Goal: Information Seeking & Learning: Learn about a topic

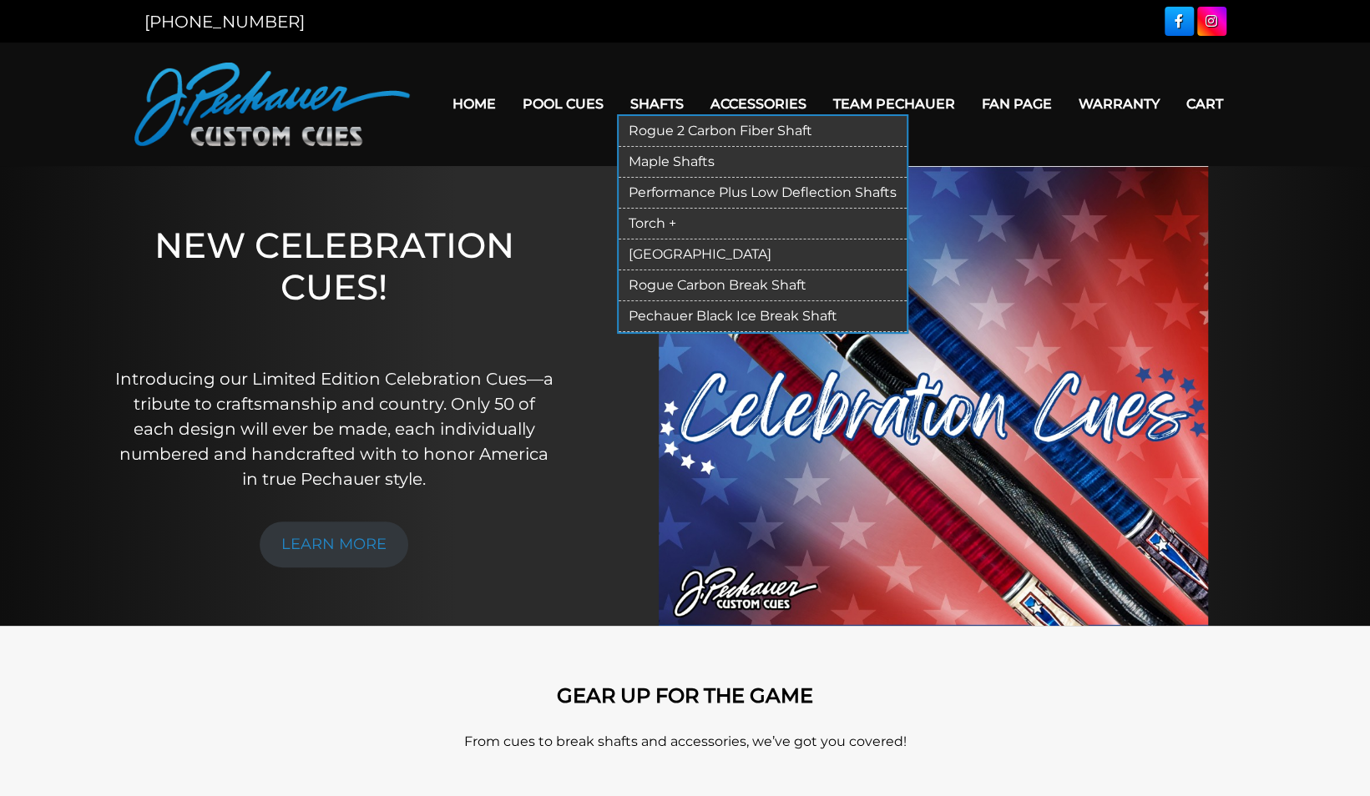
click at [653, 108] on link "Shafts" at bounding box center [657, 104] width 80 height 43
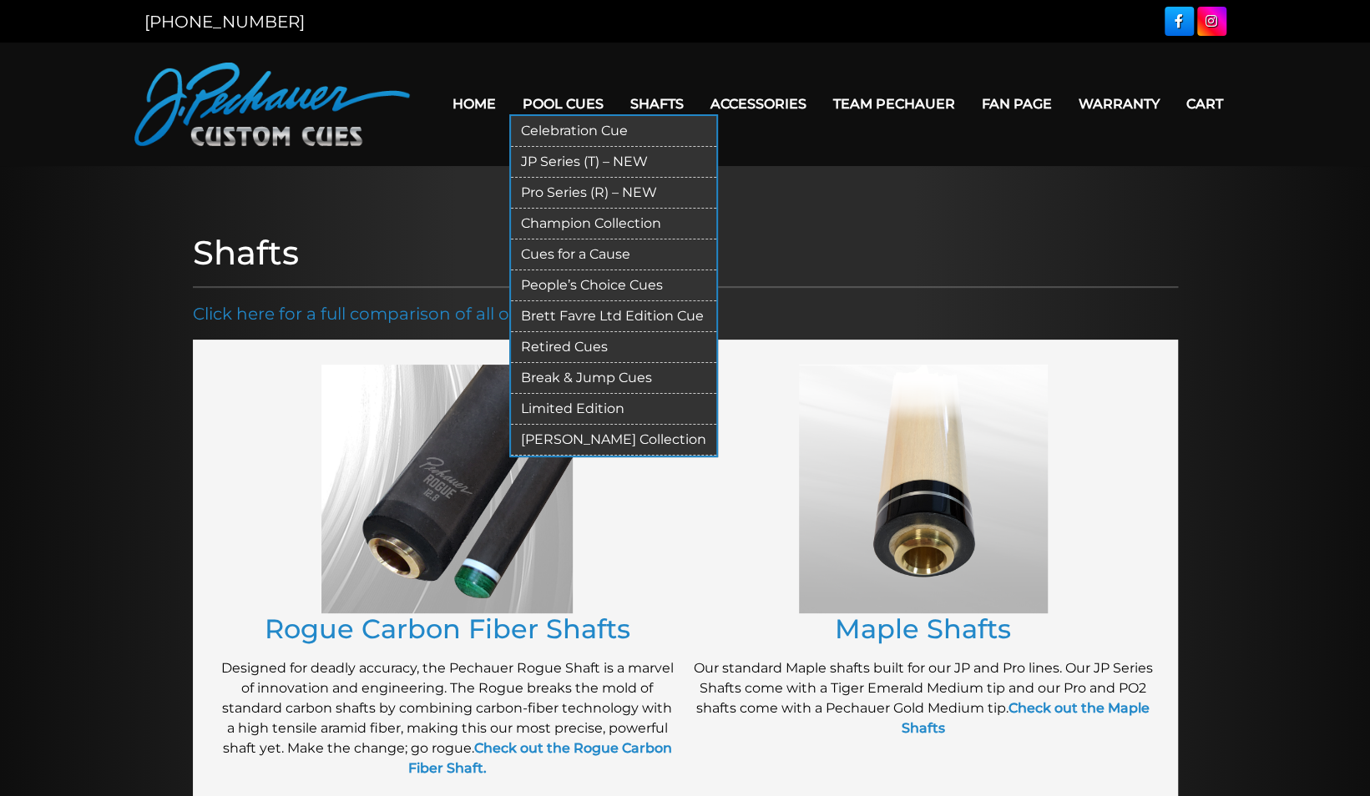
click at [558, 100] on link "Pool Cues" at bounding box center [563, 104] width 108 height 43
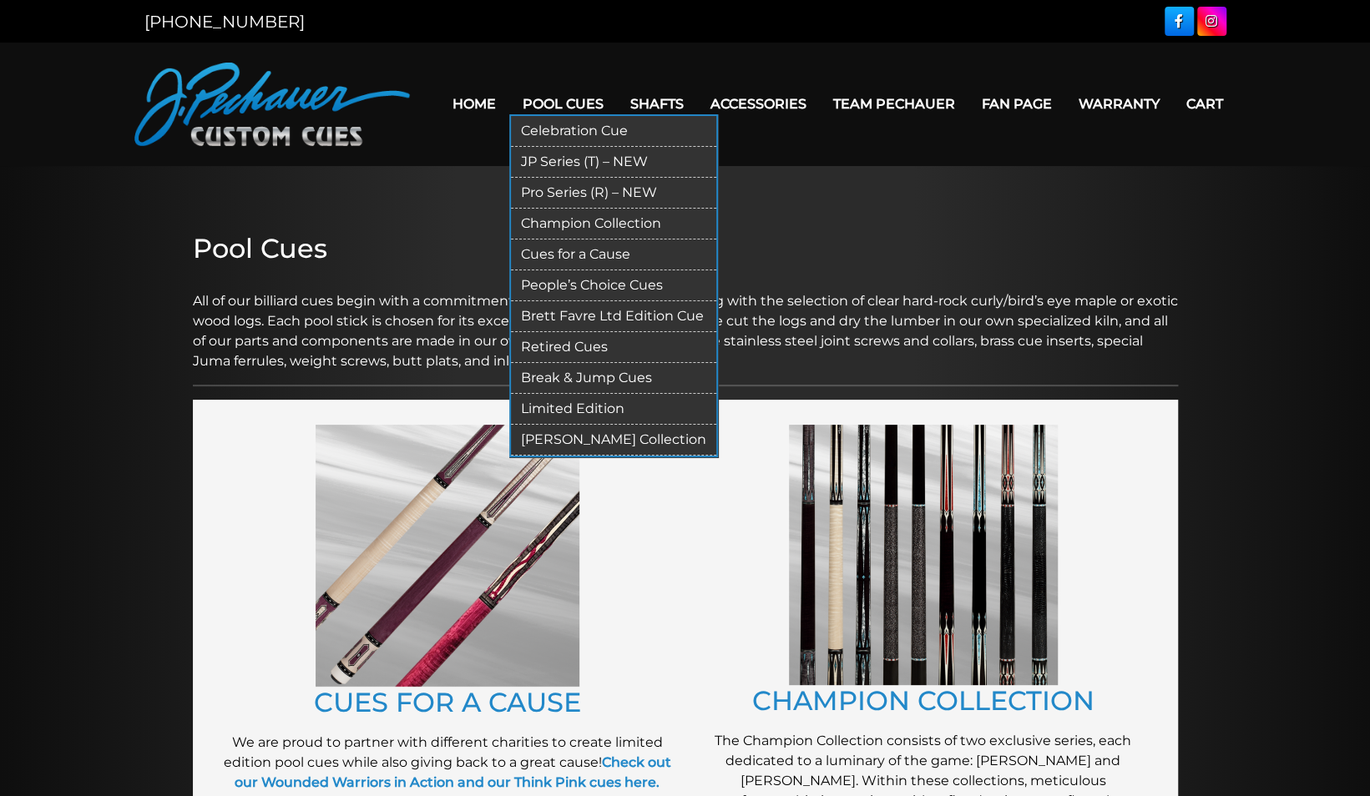
click at [558, 102] on link "Pool Cues" at bounding box center [563, 104] width 108 height 43
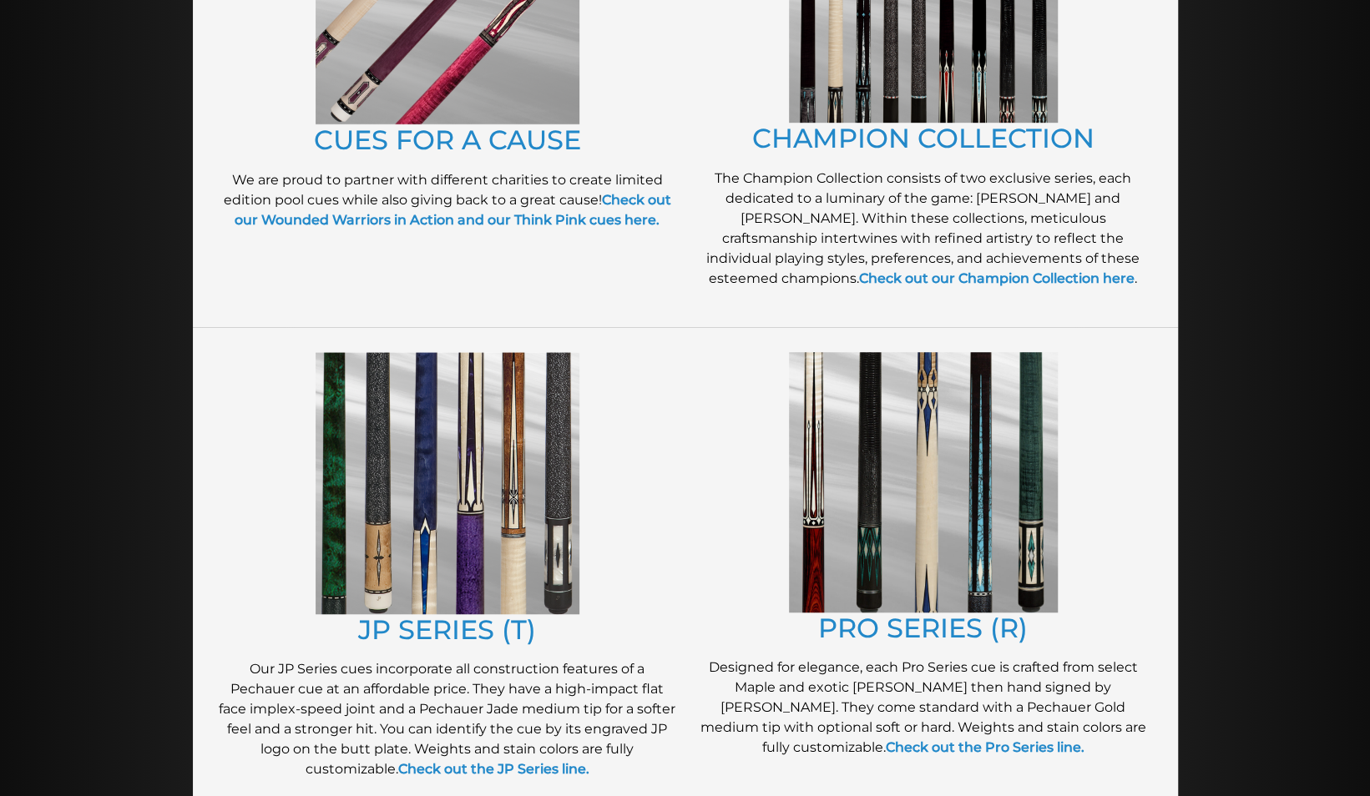
scroll to position [560, 0]
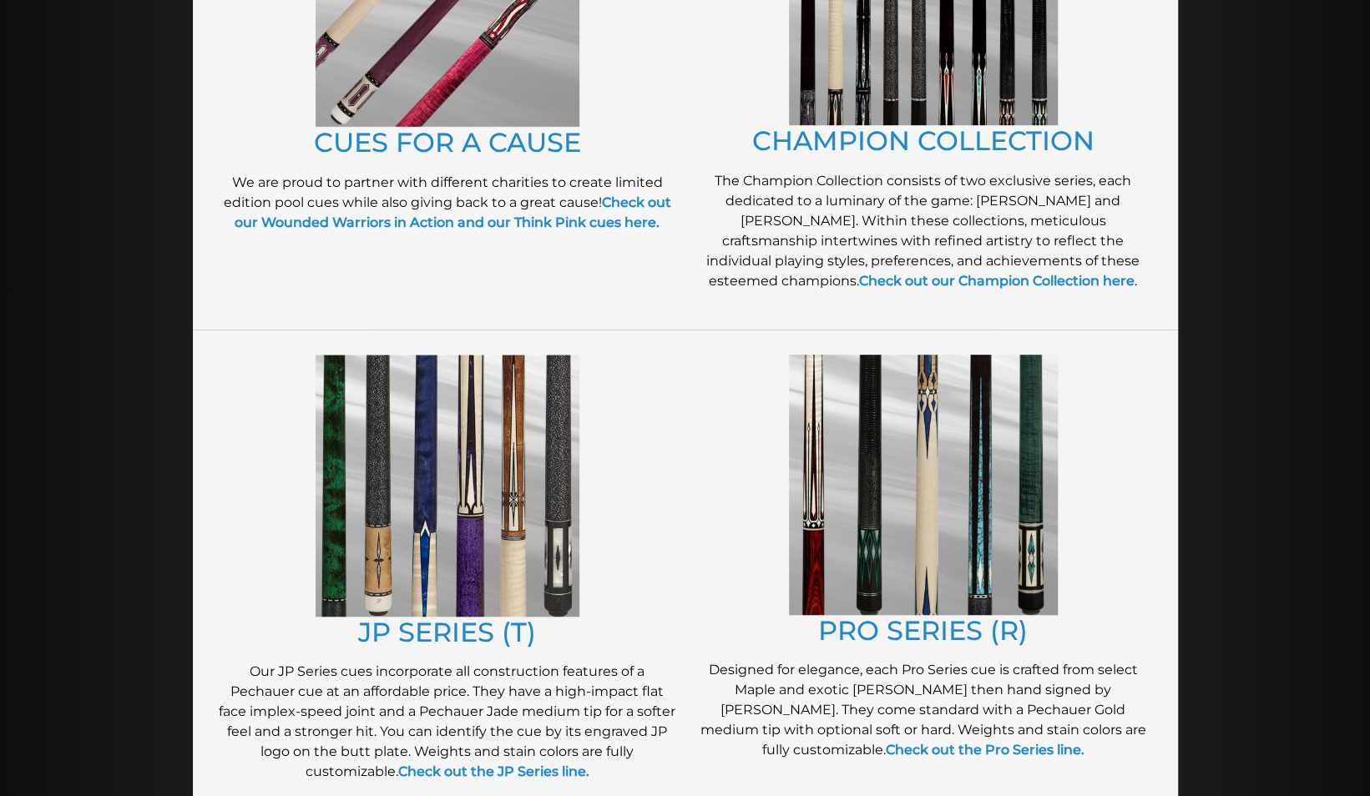
click at [442, 491] on img at bounding box center [448, 486] width 264 height 262
click at [1154, 516] on div "PRO SERIES (R) Designed for elegance, each Pro Series cue is crafted from selec…" at bounding box center [923, 575] width 476 height 458
click at [1219, 388] on div at bounding box center [685, 726] width 1370 height 2240
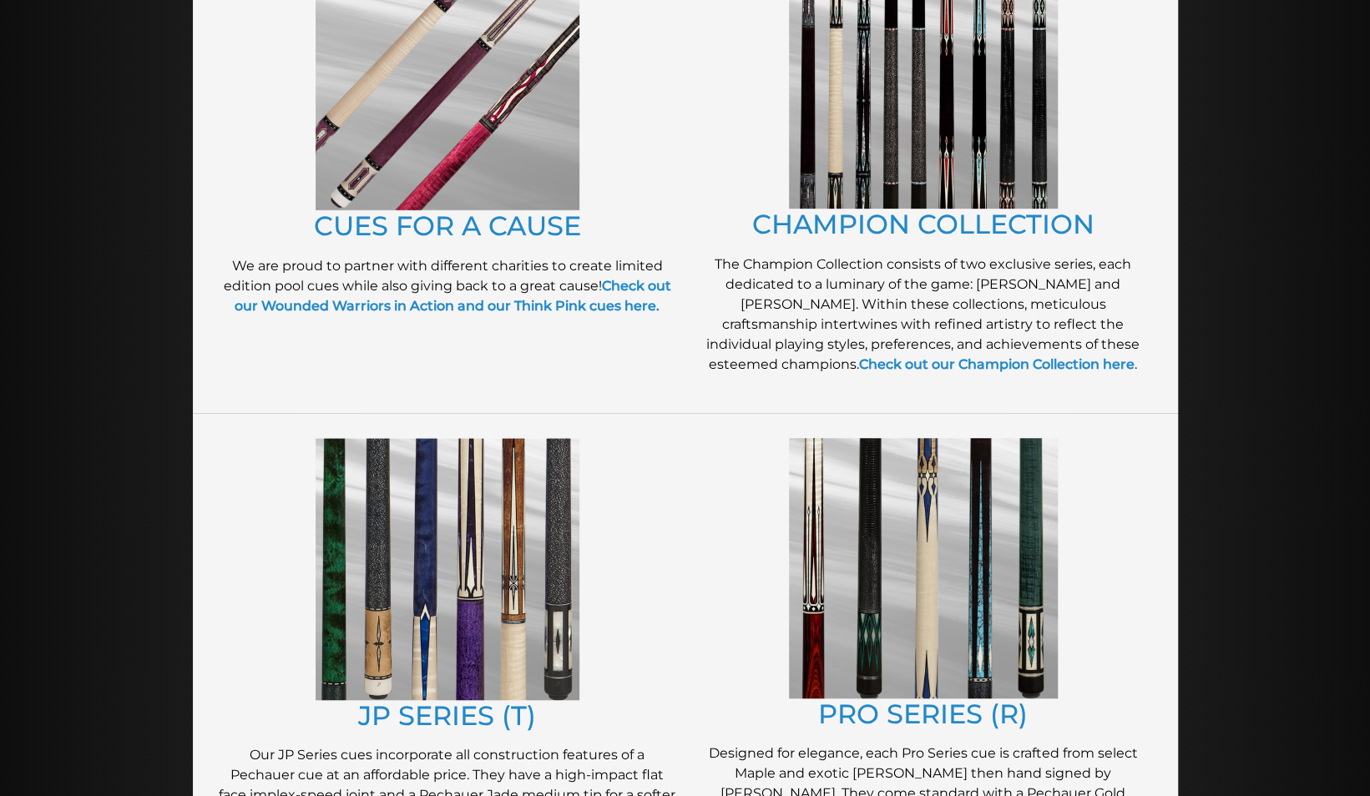
scroll to position [484, 0]
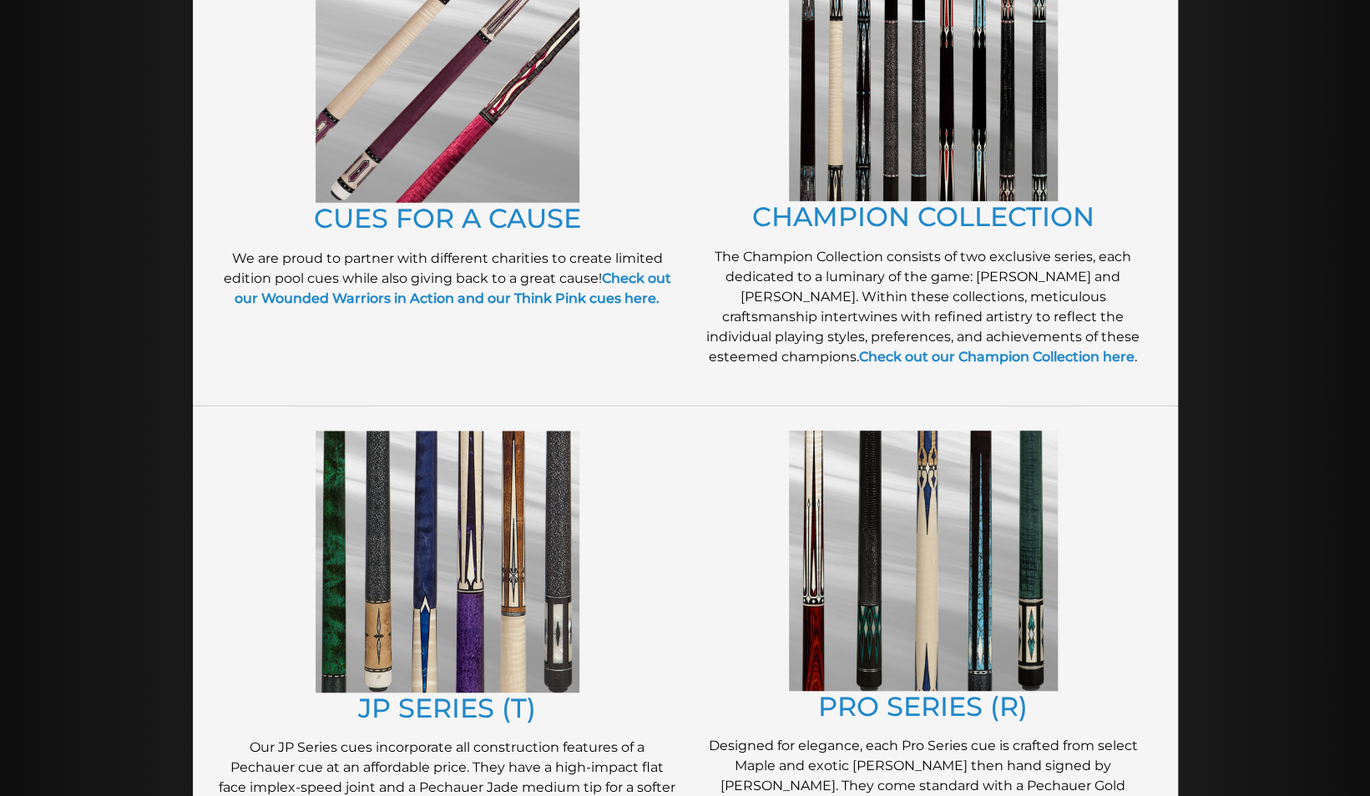
click at [488, 167] on img at bounding box center [448, 72] width 264 height 262
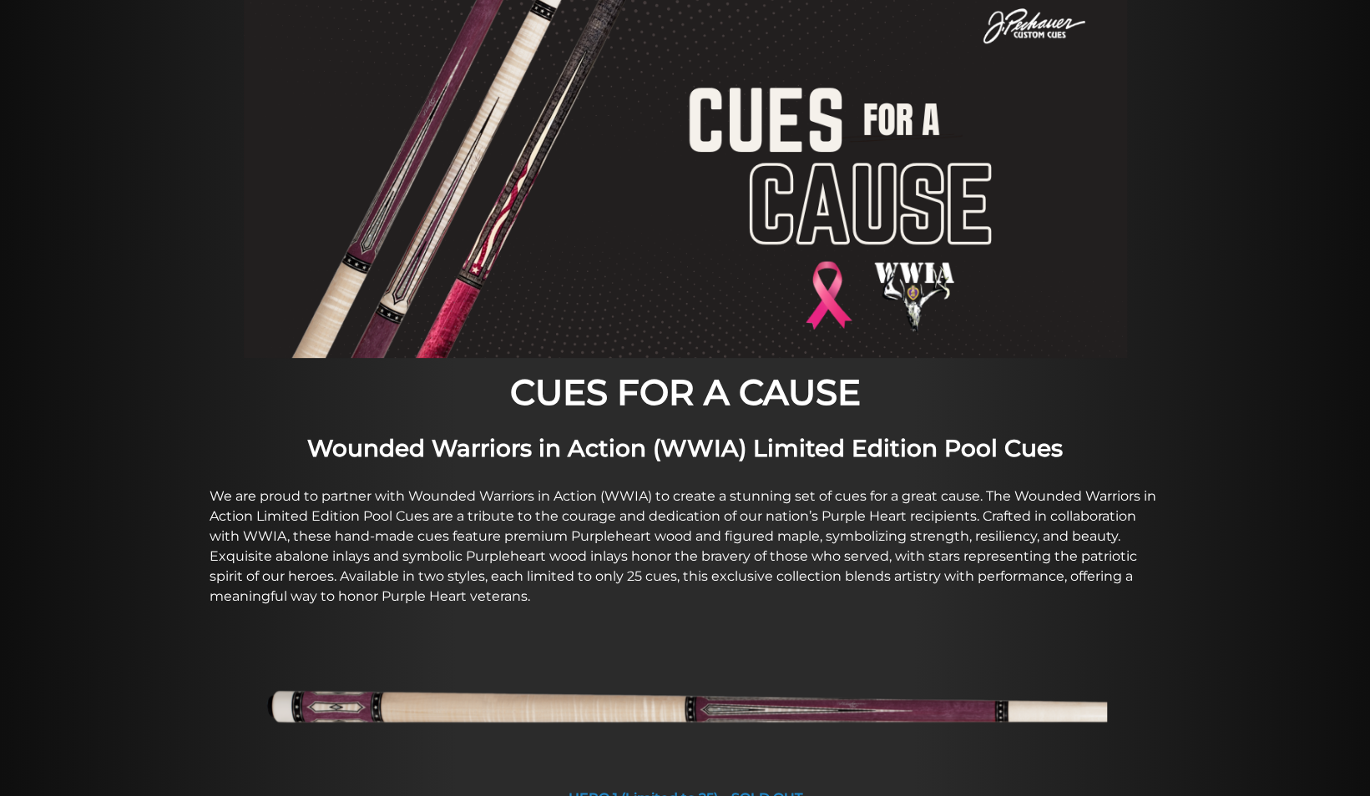
scroll to position [179, 0]
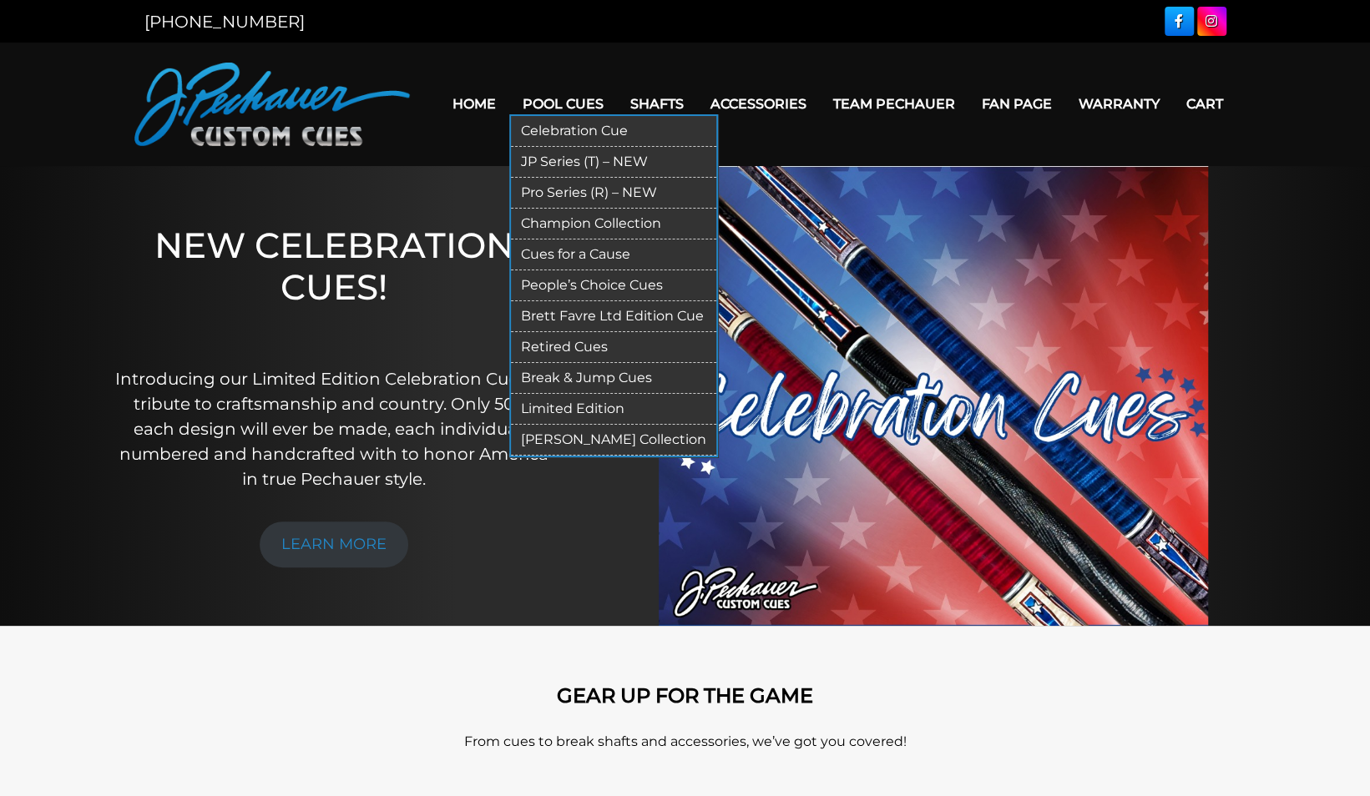
click at [568, 104] on link "Pool Cues" at bounding box center [563, 104] width 108 height 43
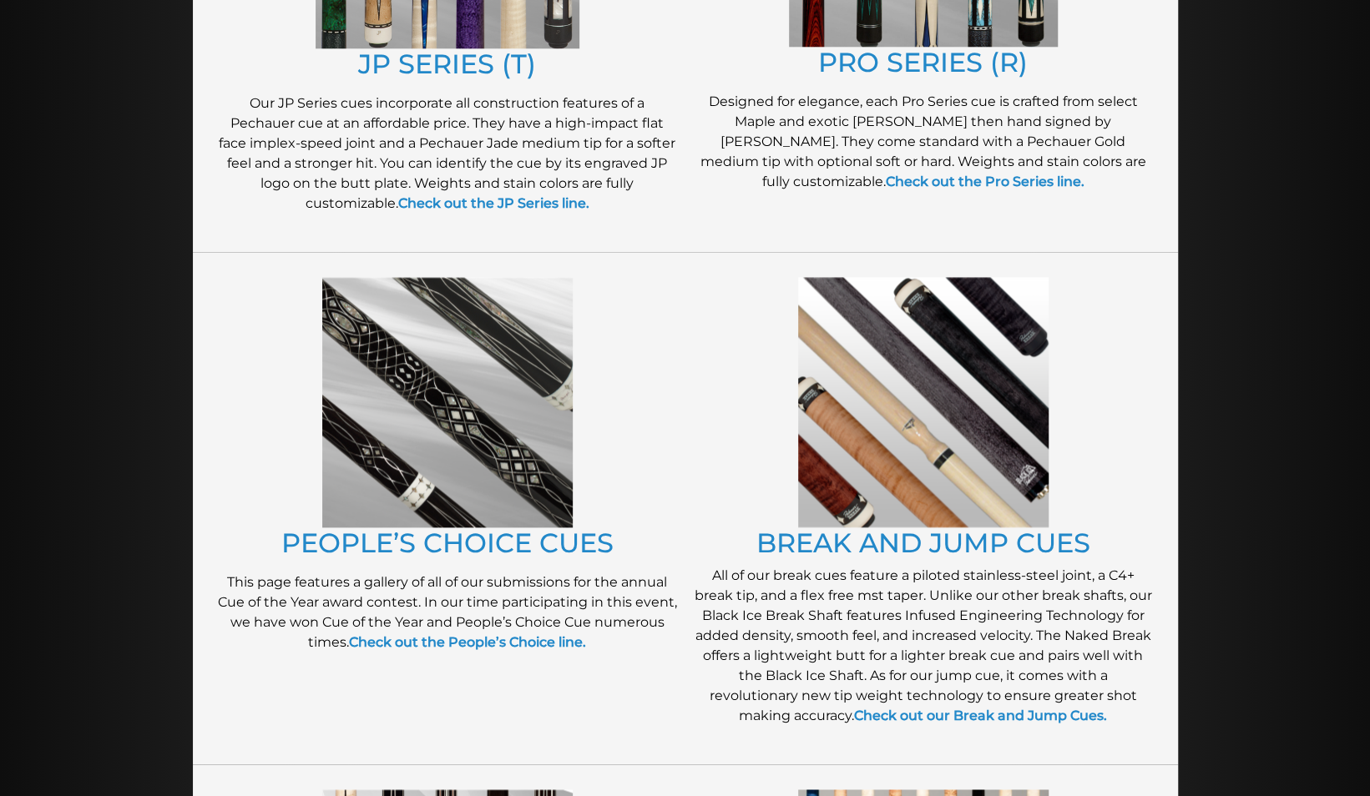
scroll to position [1128, 0]
click at [502, 379] on img at bounding box center [447, 403] width 250 height 250
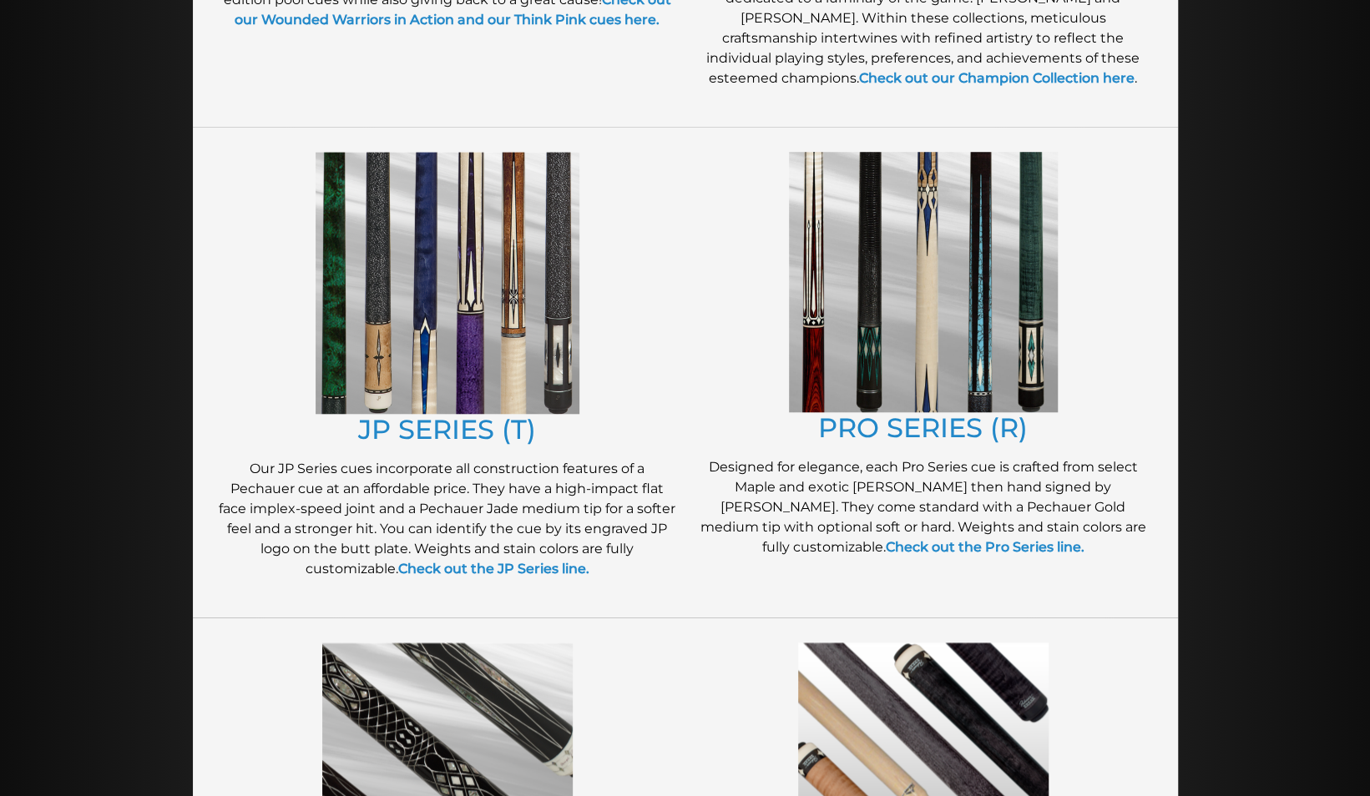
scroll to position [770, 0]
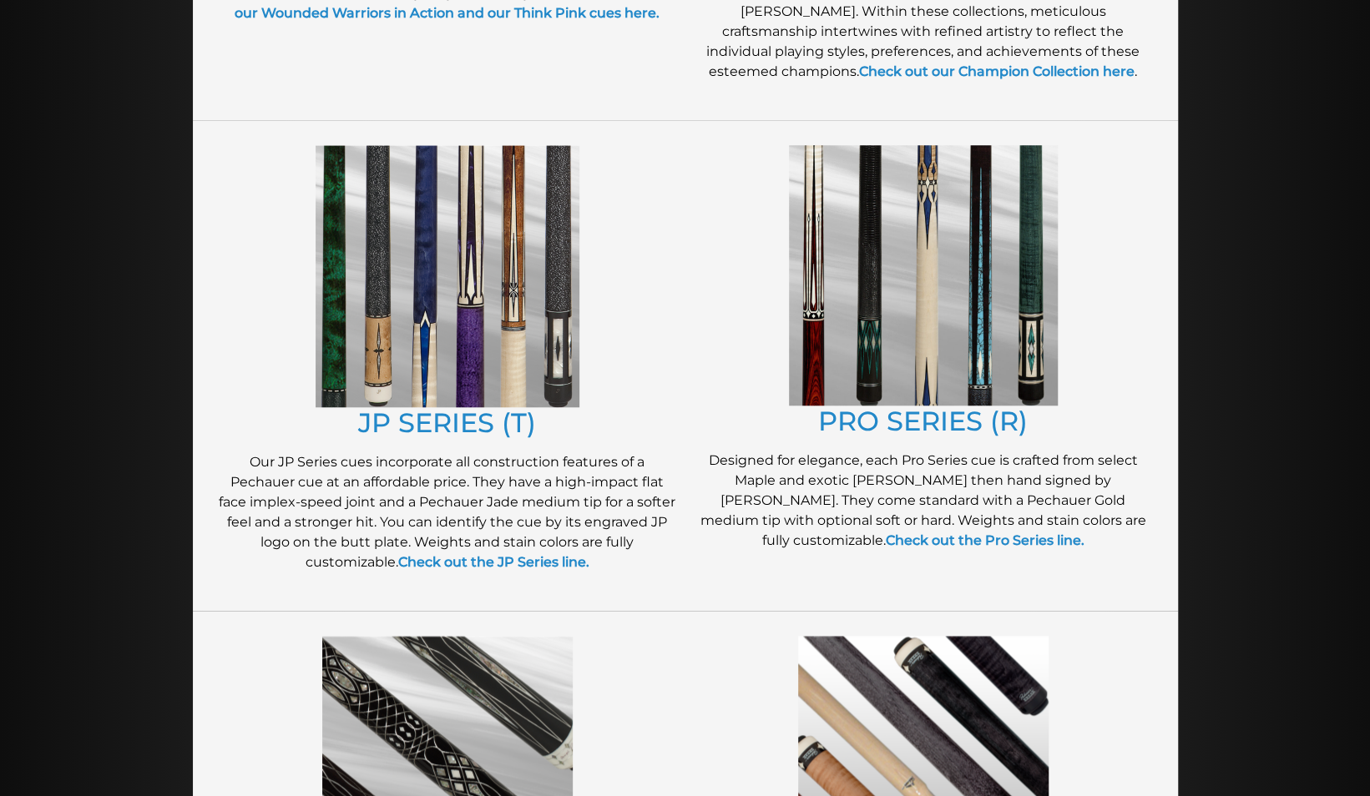
click at [871, 345] on img at bounding box center [923, 275] width 269 height 260
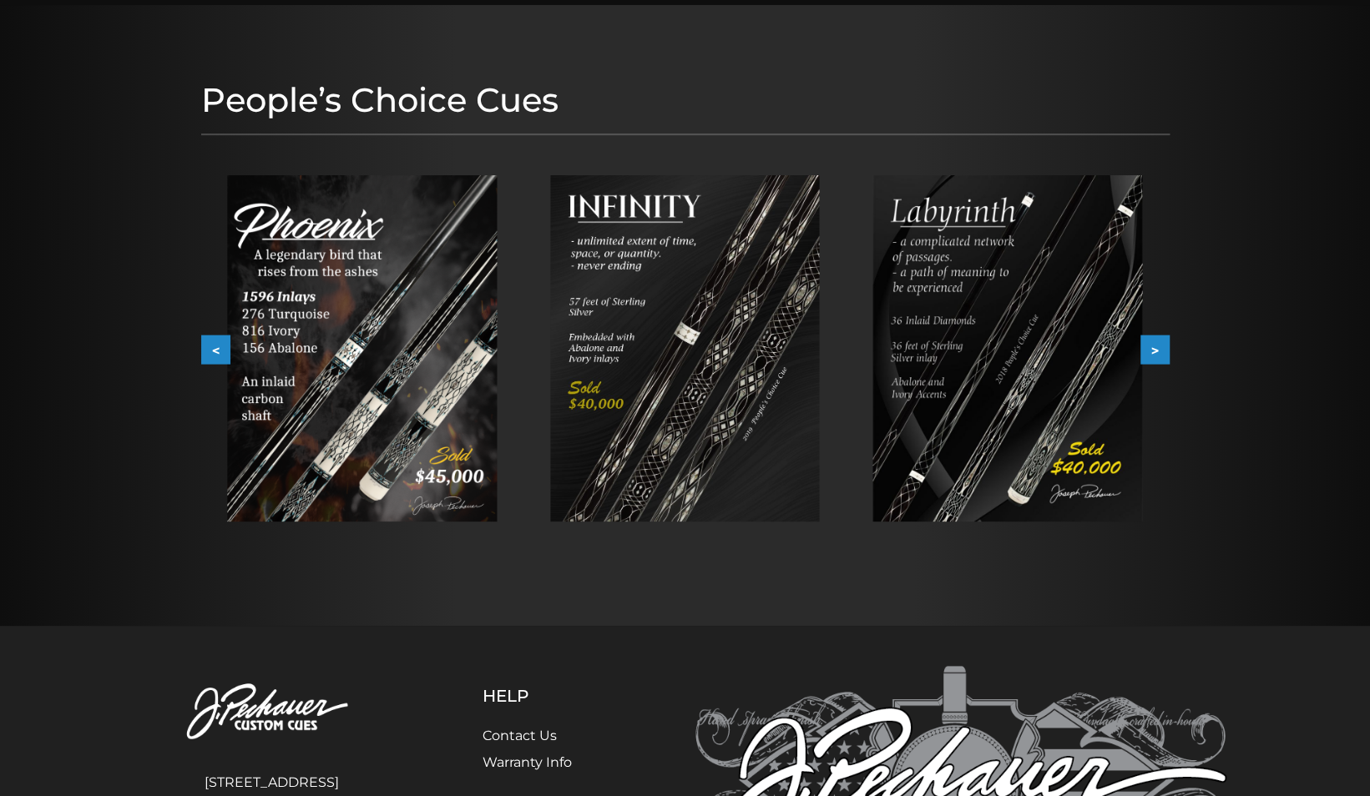
scroll to position [175, 0]
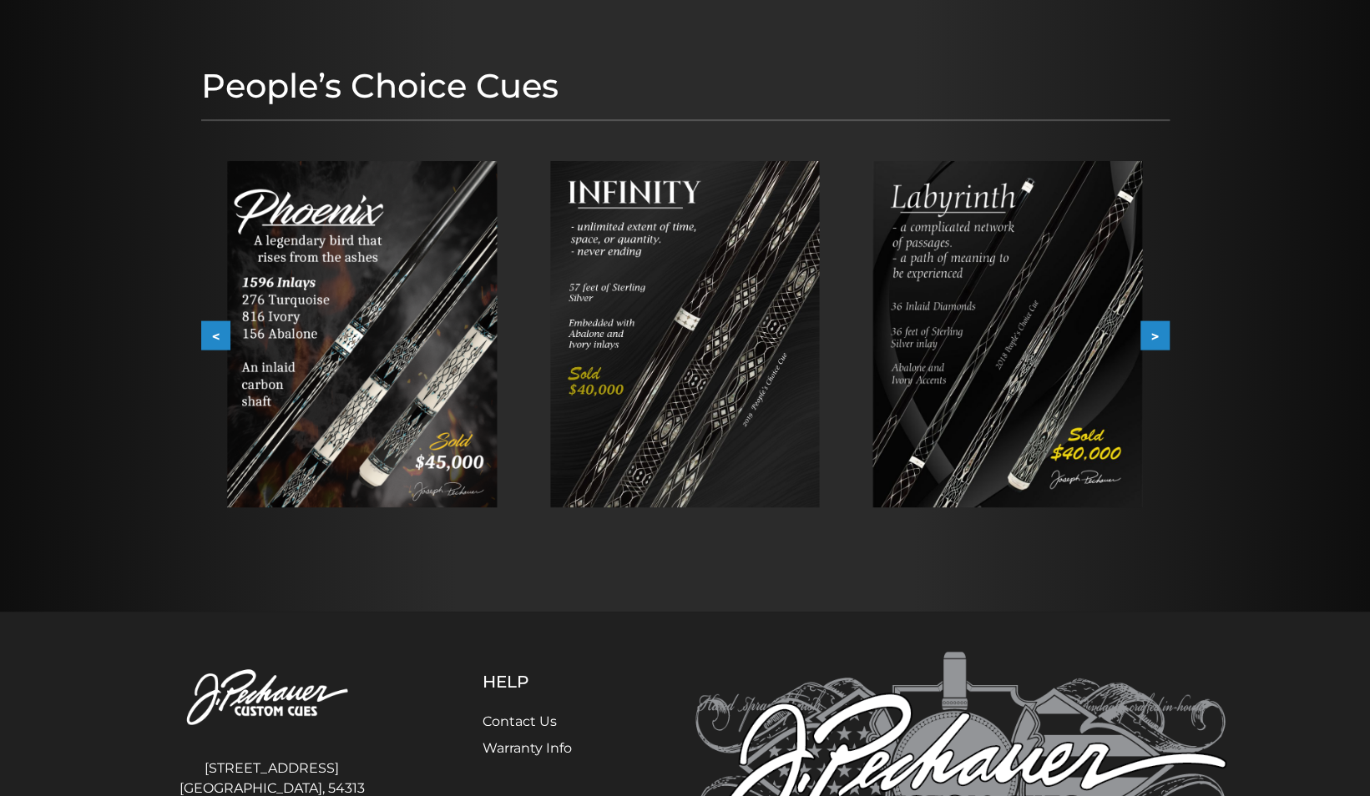
click at [1150, 330] on button ">" at bounding box center [1154, 335] width 29 height 29
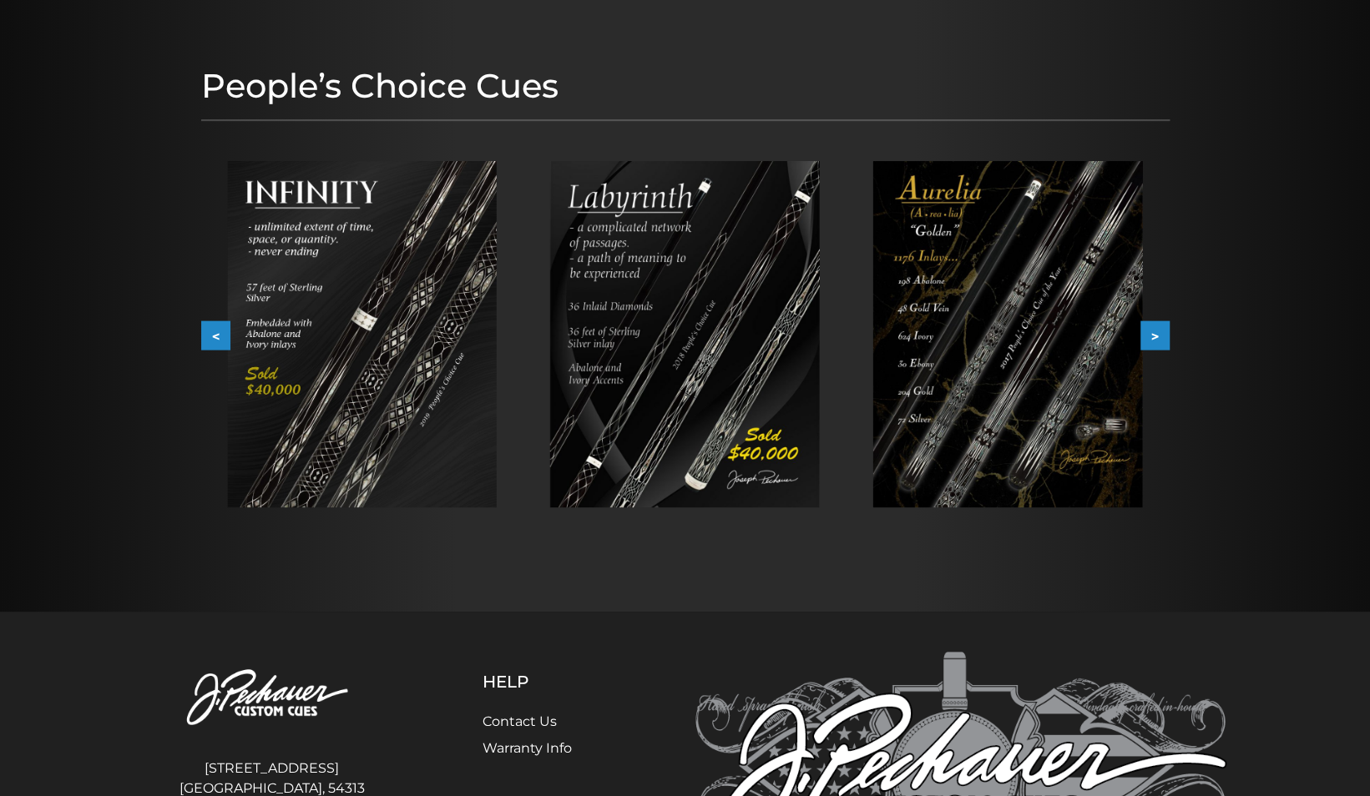
click at [1150, 330] on button ">" at bounding box center [1154, 335] width 29 height 29
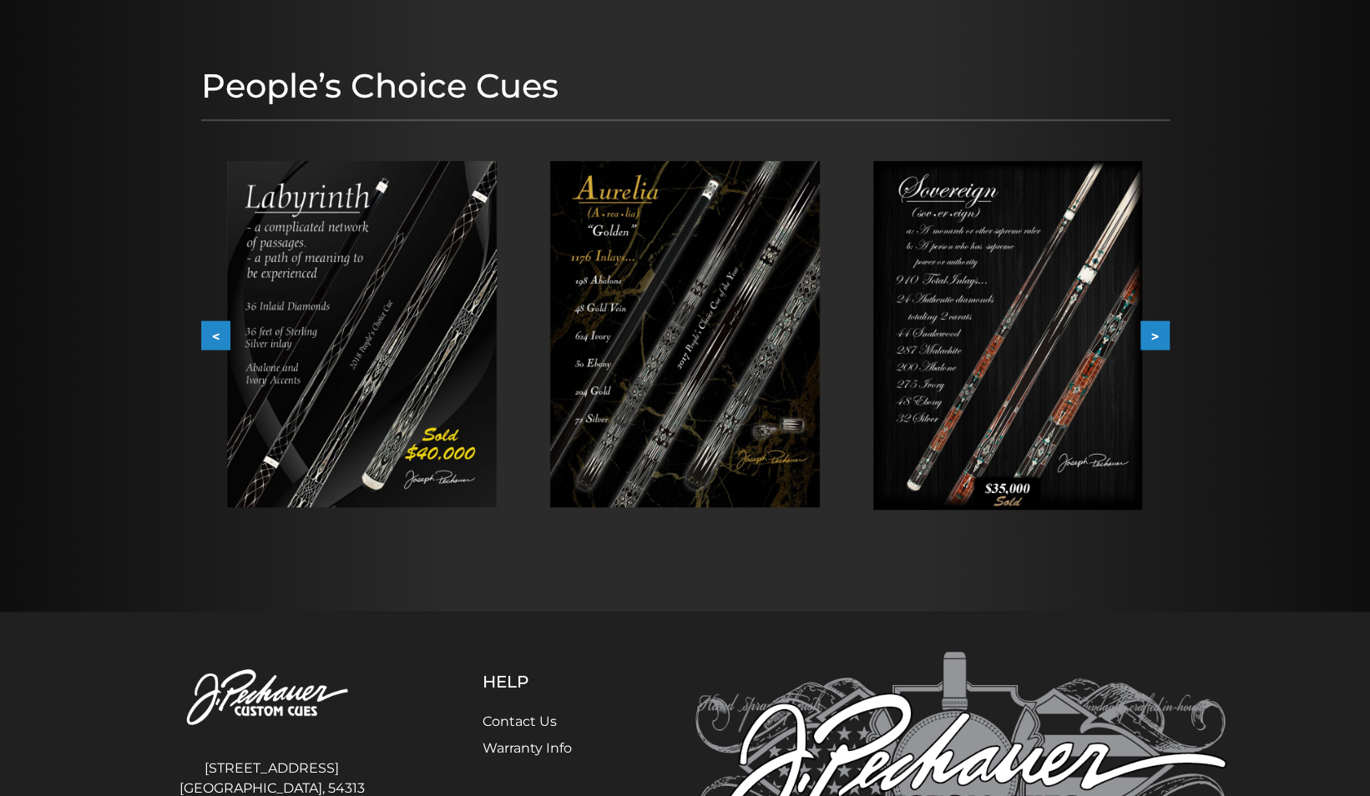
click at [1150, 330] on button ">" at bounding box center [1154, 335] width 29 height 29
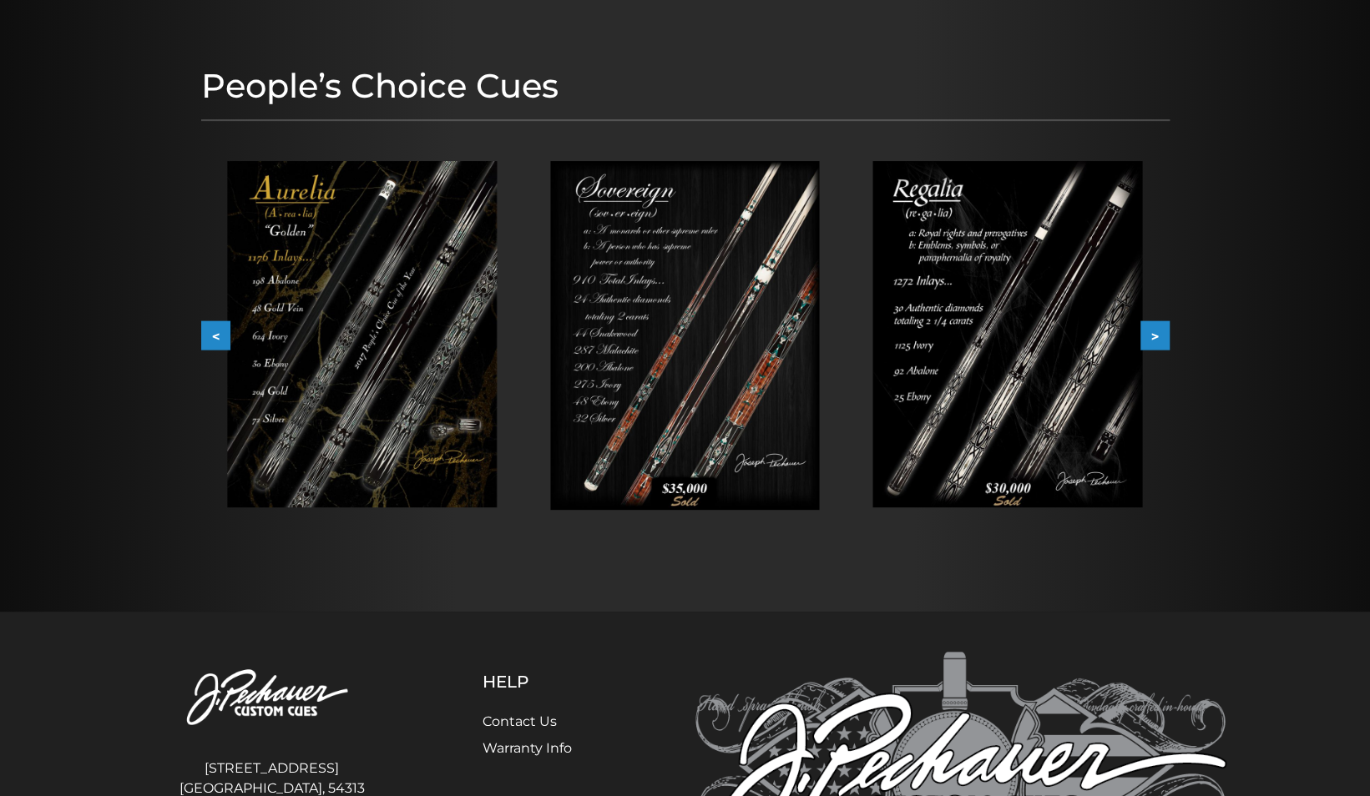
click at [1150, 330] on button ">" at bounding box center [1154, 335] width 29 height 29
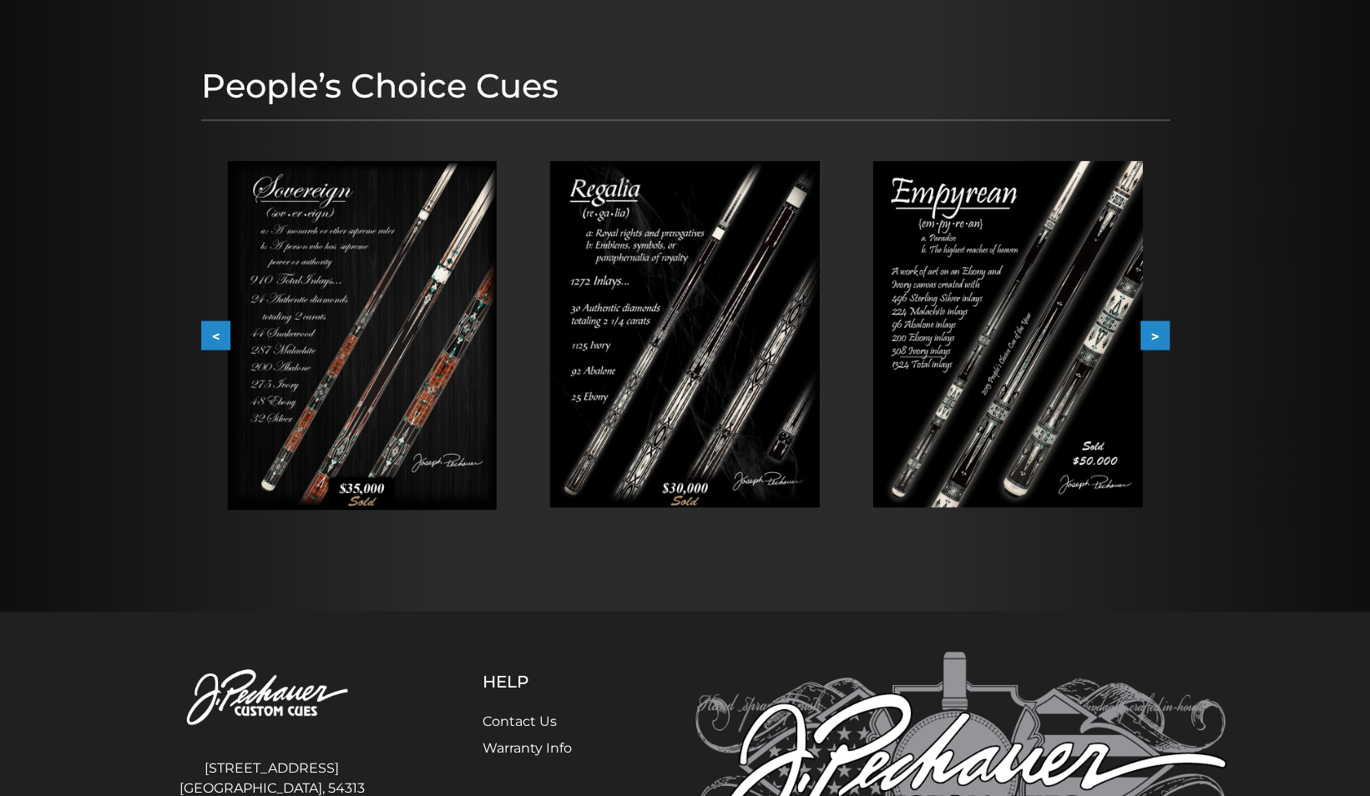
click at [1152, 332] on button ">" at bounding box center [1154, 335] width 29 height 29
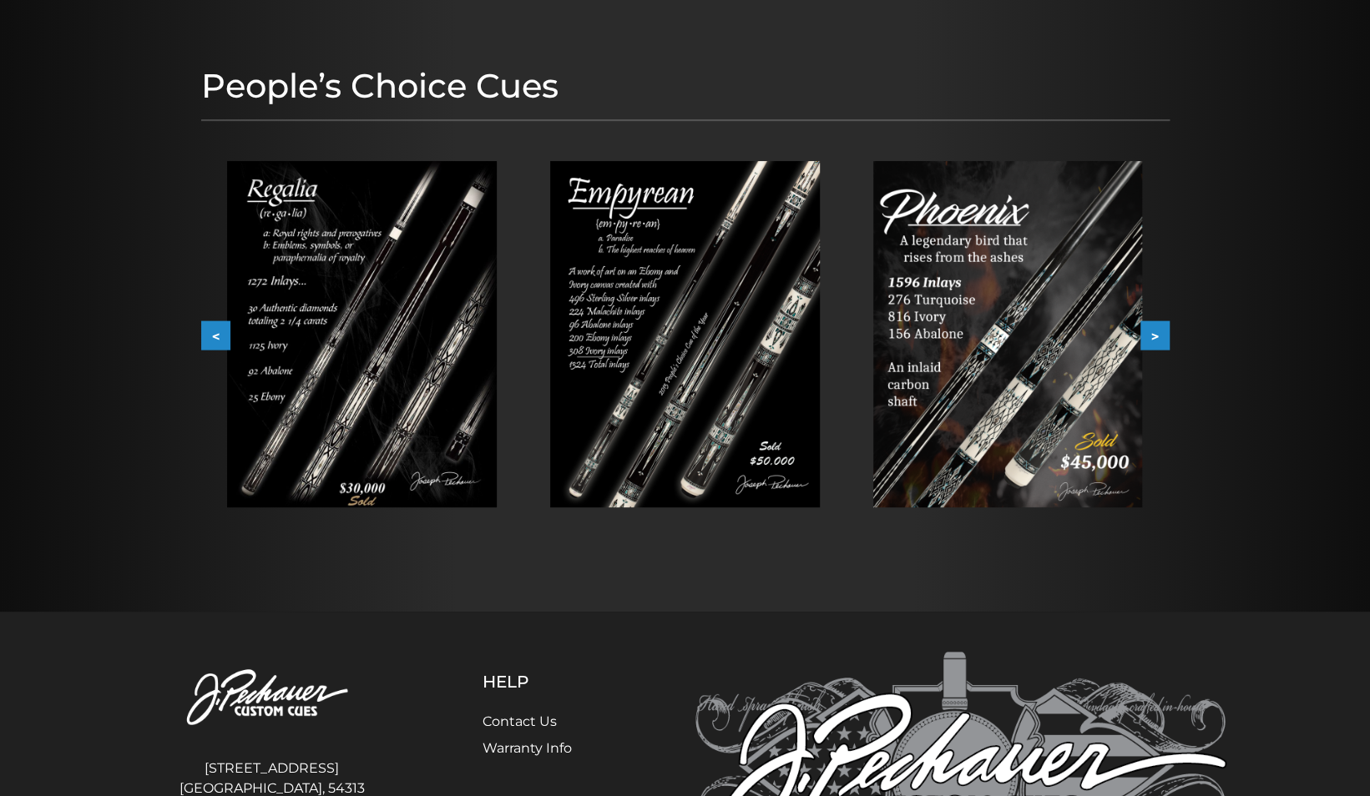
click at [1160, 332] on button ">" at bounding box center [1154, 335] width 29 height 29
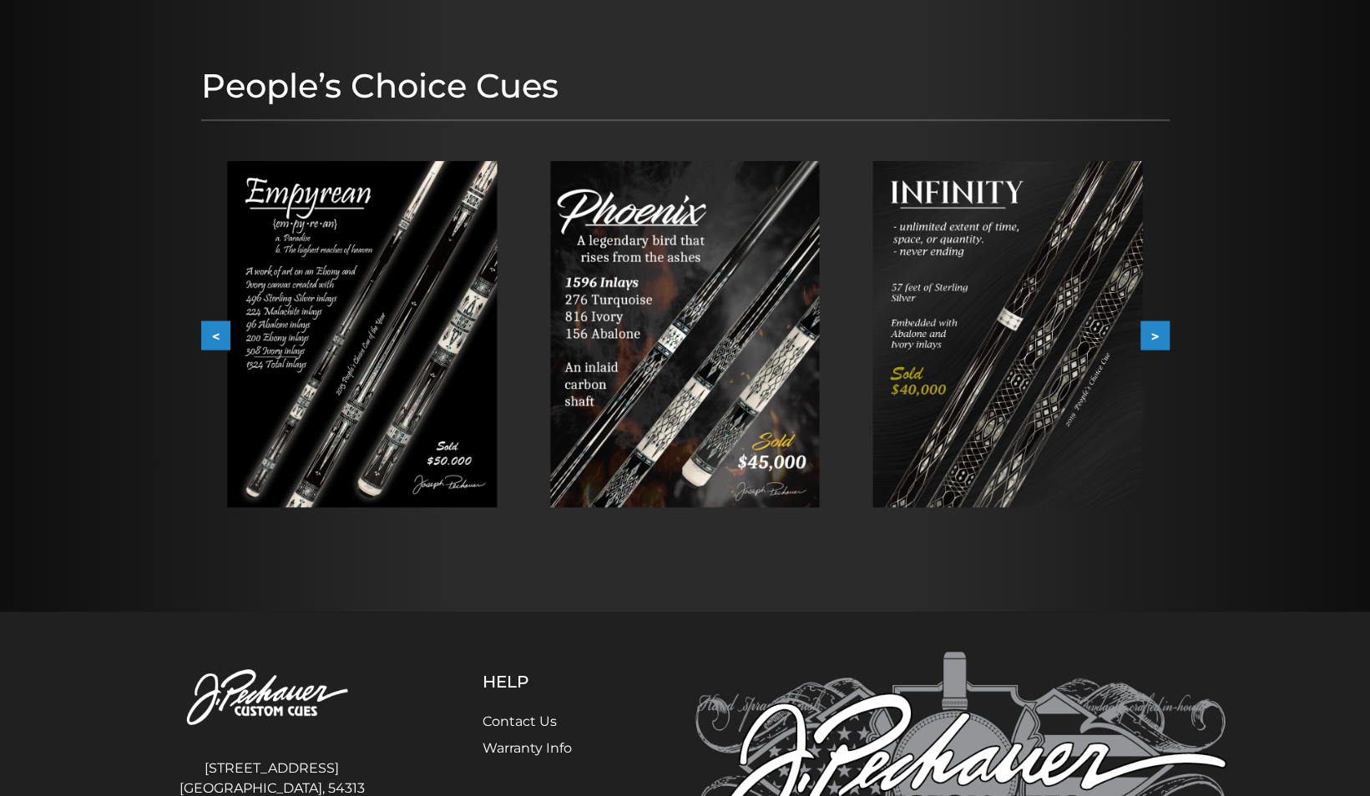
click at [1160, 332] on button ">" at bounding box center [1154, 335] width 29 height 29
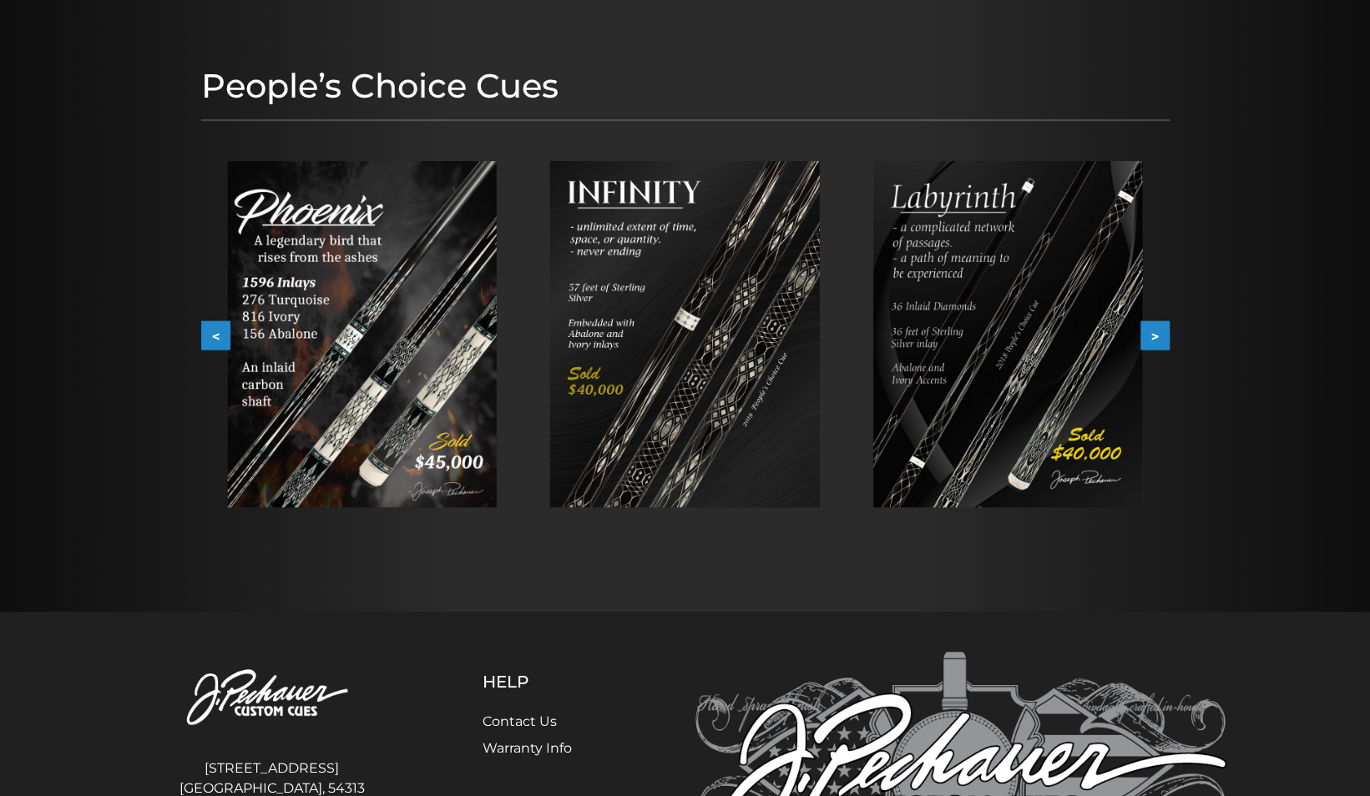
click at [1160, 332] on button ">" at bounding box center [1154, 335] width 29 height 29
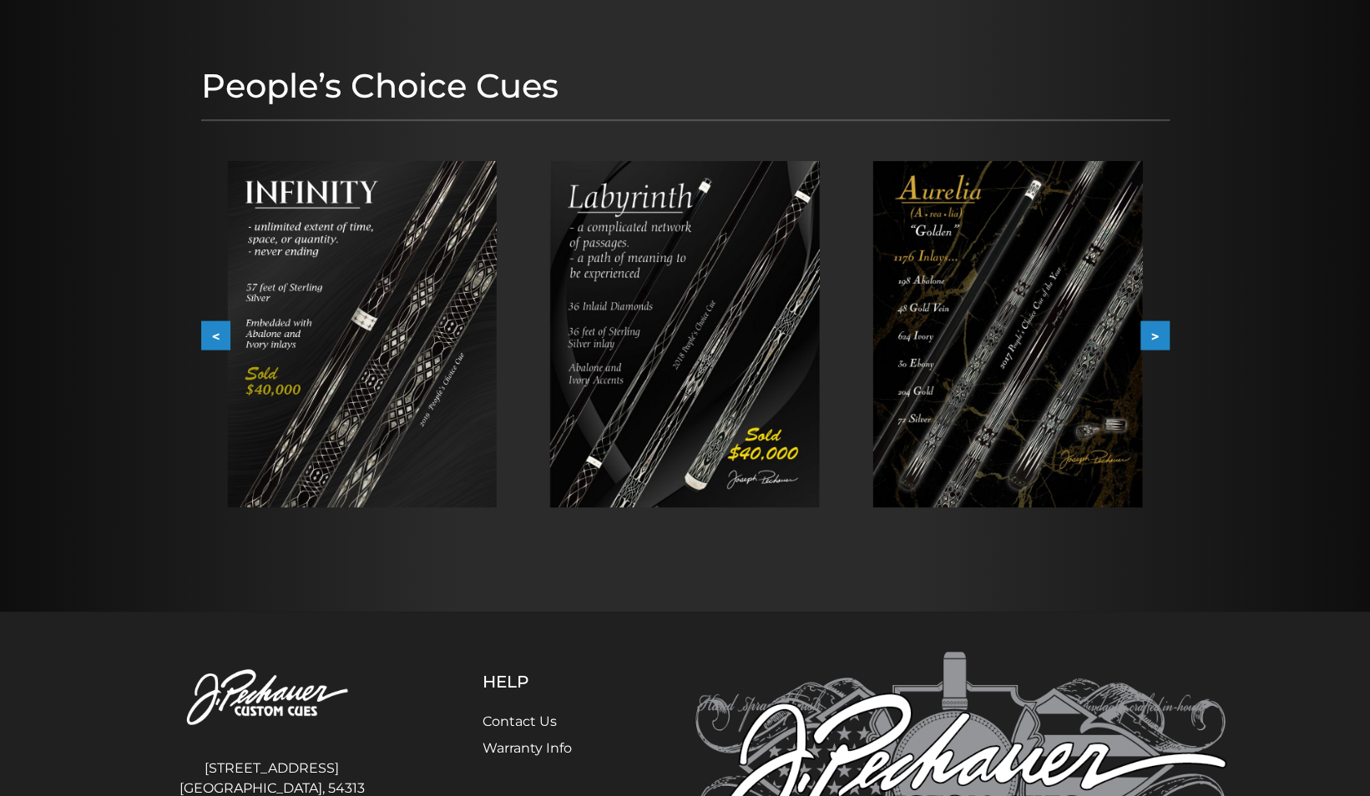
click at [1160, 332] on button ">" at bounding box center [1154, 335] width 29 height 29
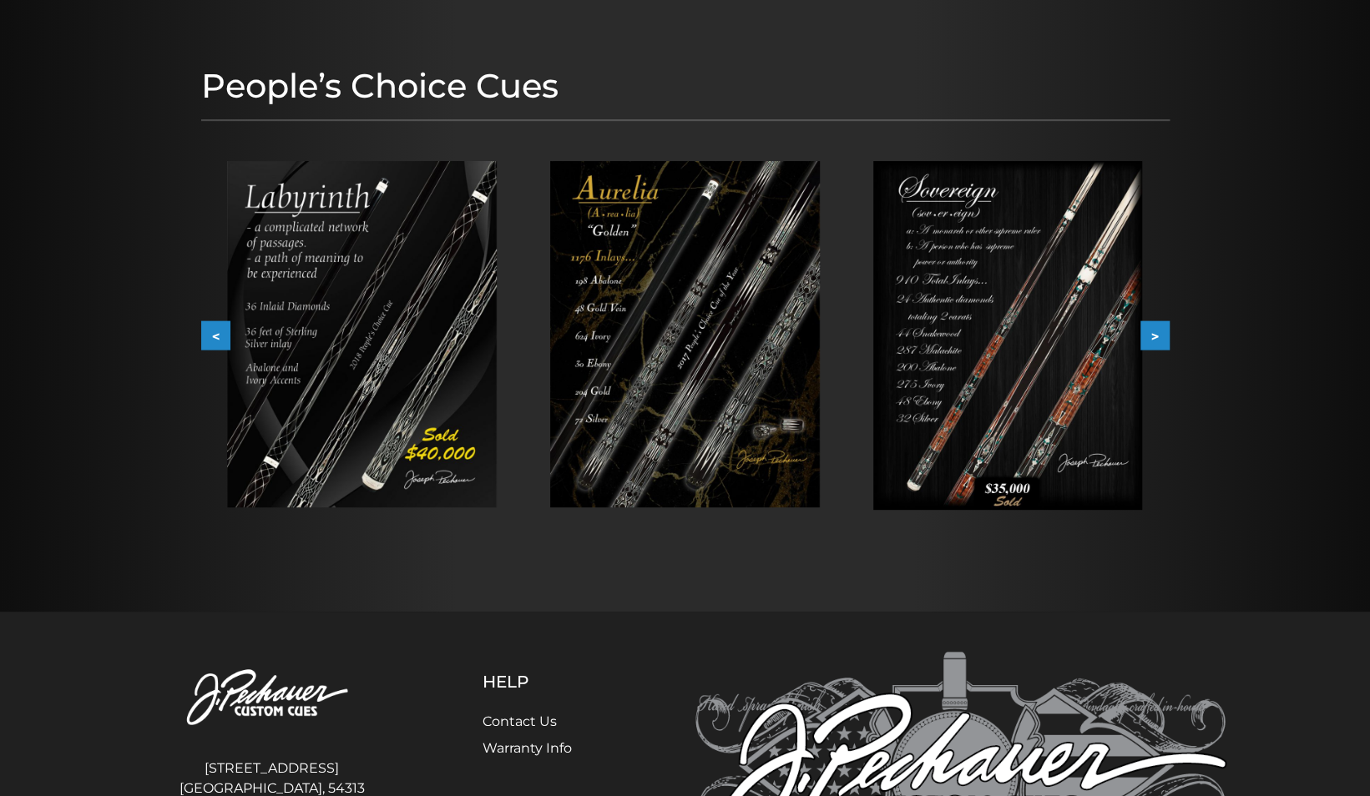
click at [1156, 346] on button ">" at bounding box center [1154, 335] width 29 height 29
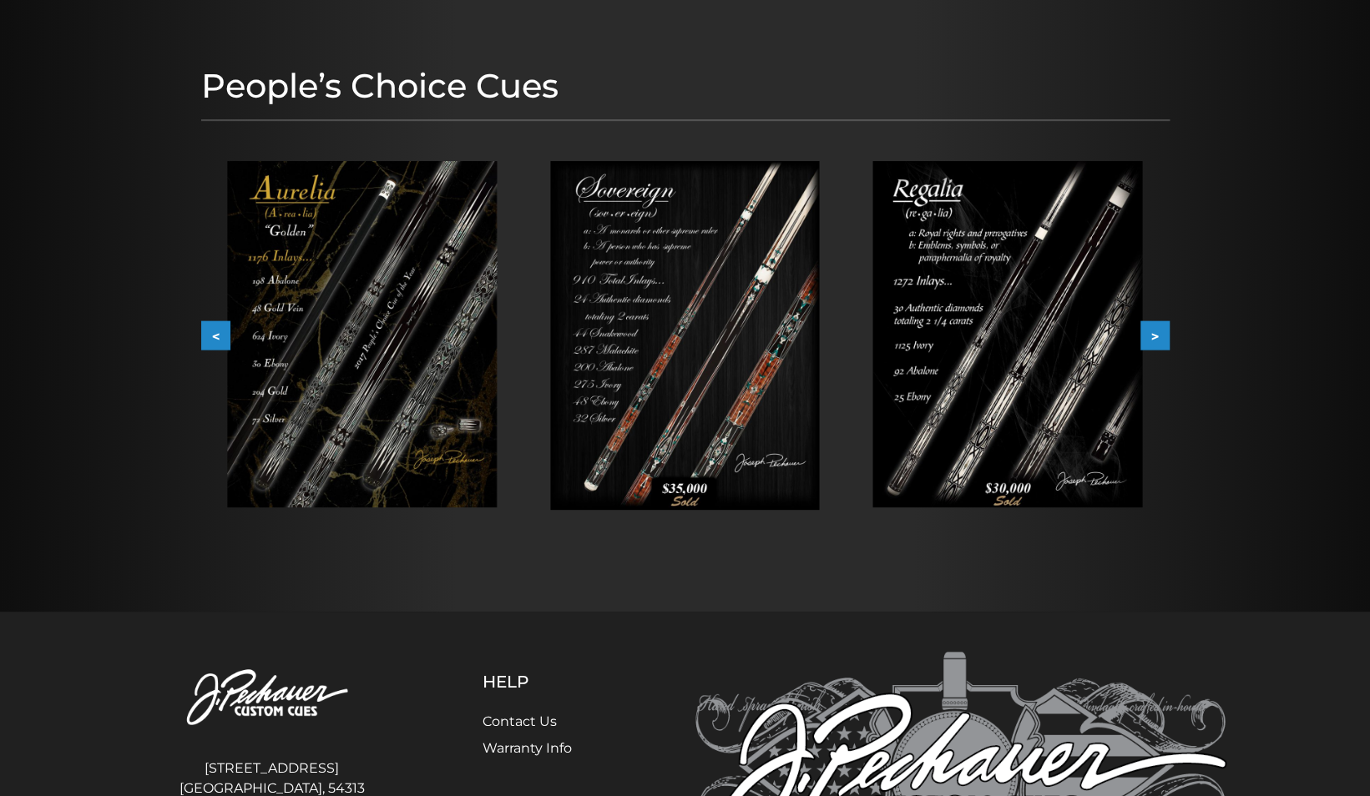
click at [1156, 346] on button ">" at bounding box center [1154, 335] width 29 height 29
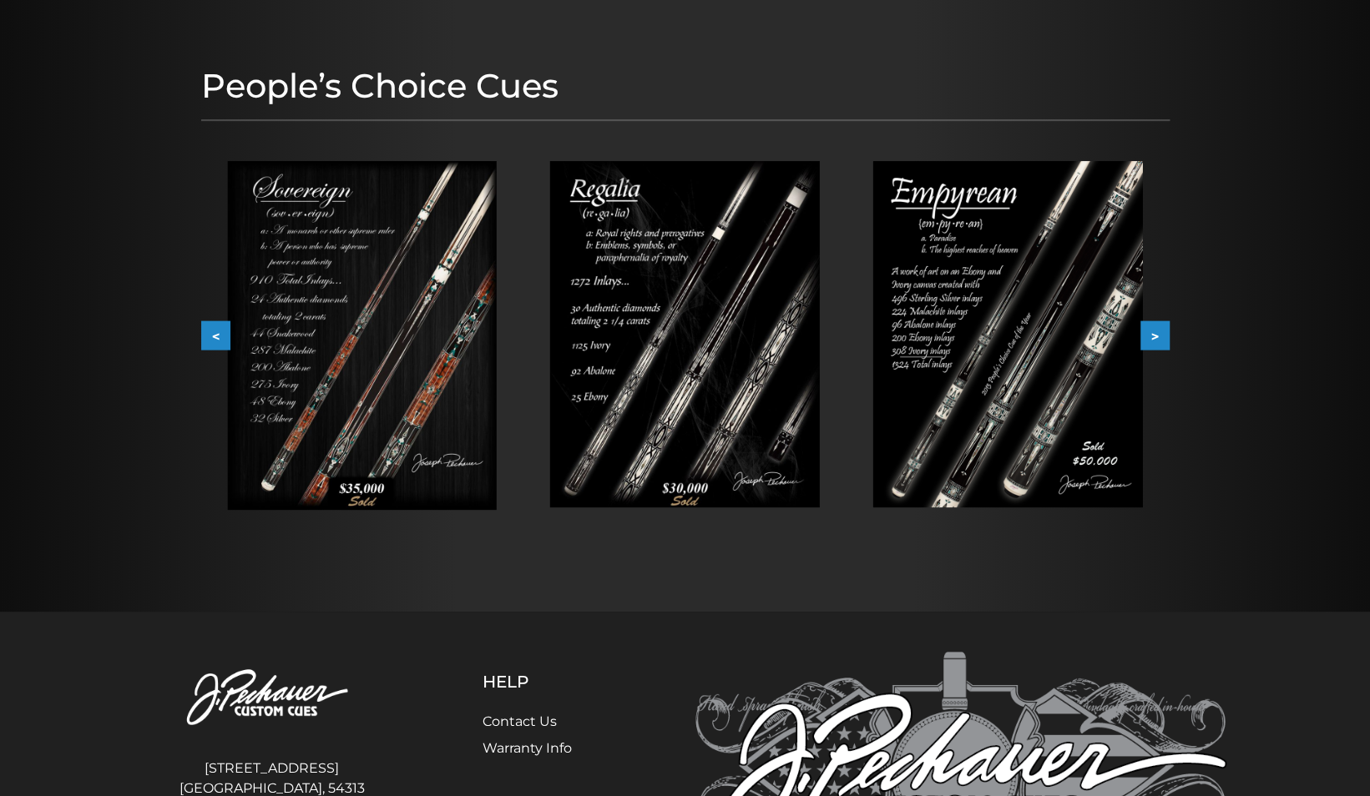
click at [1156, 346] on button ">" at bounding box center [1154, 335] width 29 height 29
